Goal: Navigation & Orientation: Find specific page/section

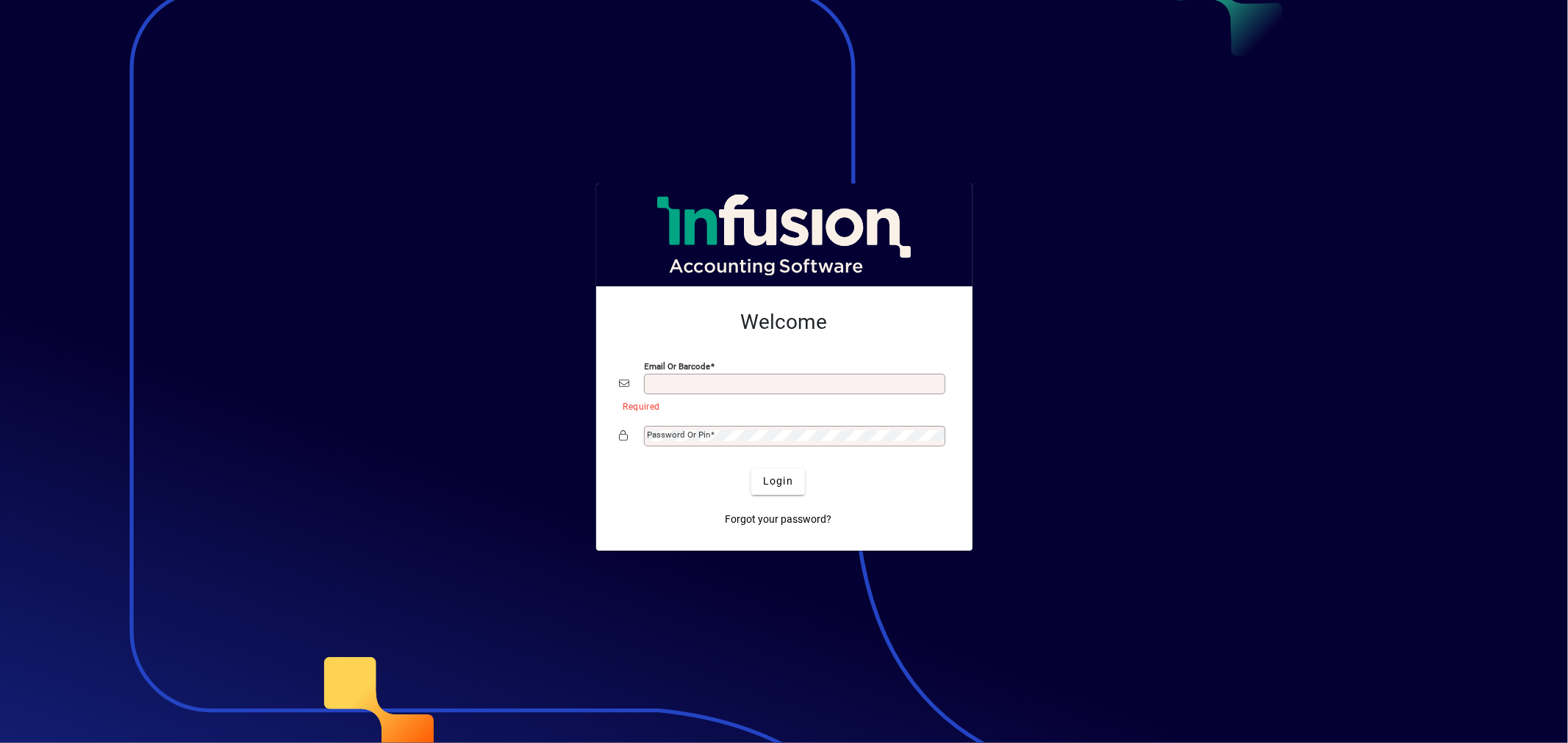
type input "**********"
click at [774, 486] on span "Login" at bounding box center [778, 481] width 30 height 15
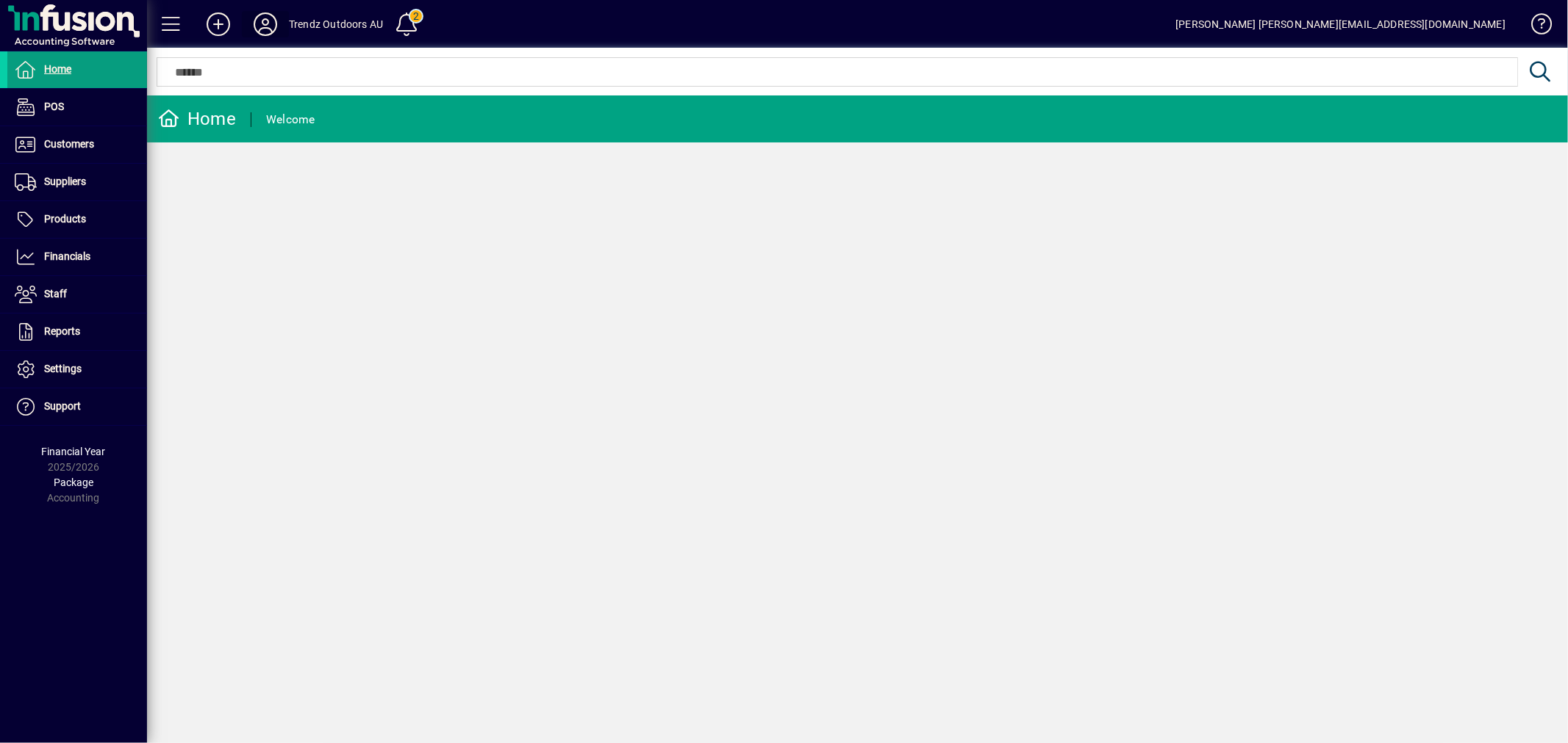
click at [262, 23] on icon at bounding box center [265, 24] width 29 height 24
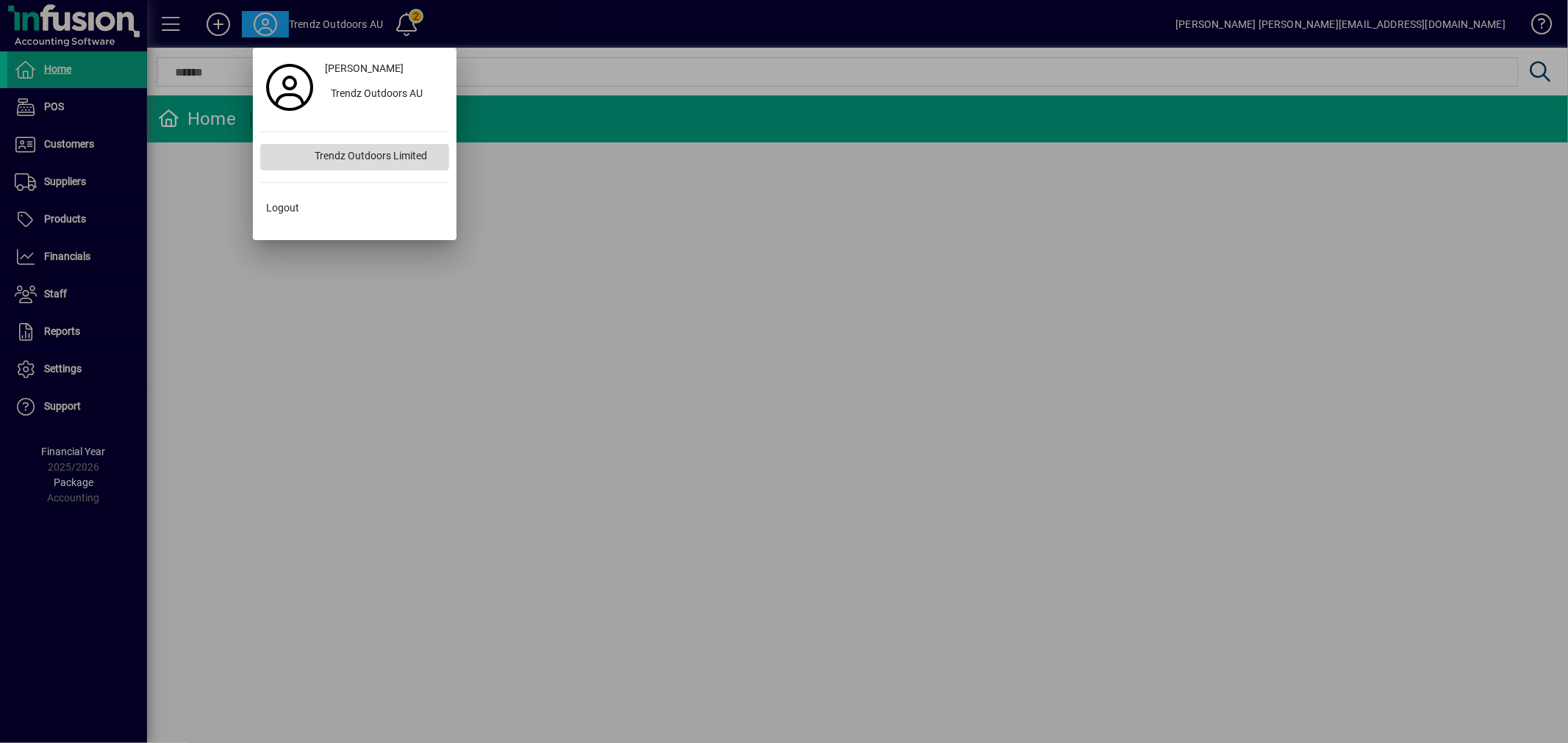
click at [350, 150] on div "Trendz Outdoors Limited" at bounding box center [375, 157] width 146 height 26
